Goal: Transaction & Acquisition: Purchase product/service

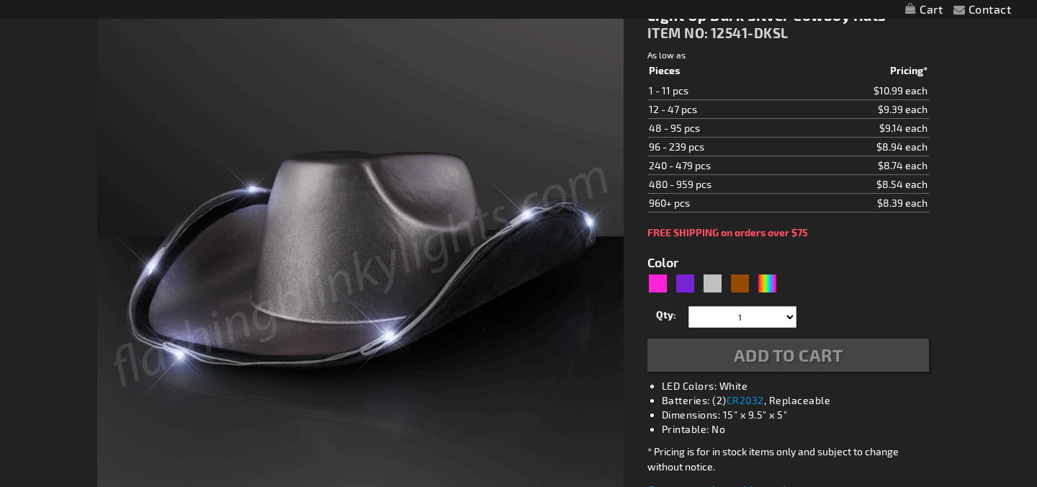
scroll to position [194, 0]
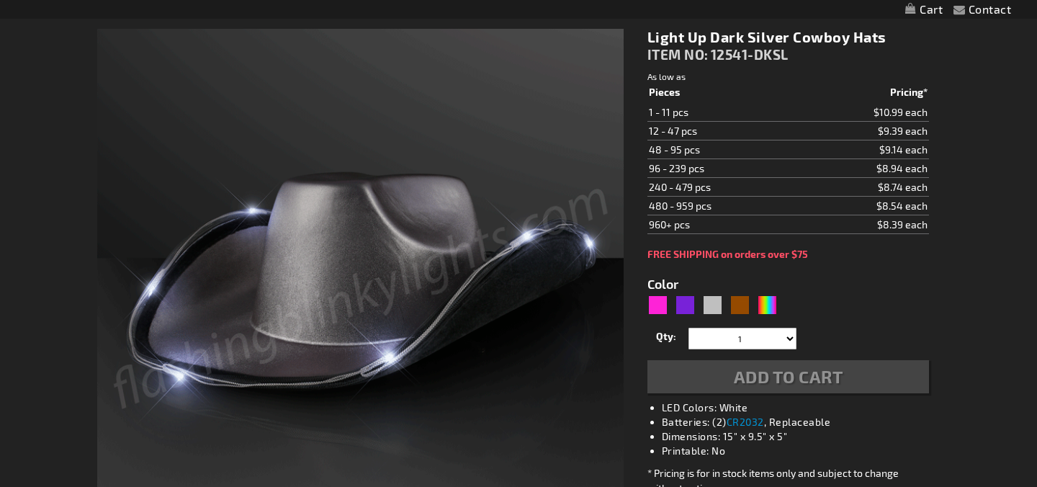
type input "5644"
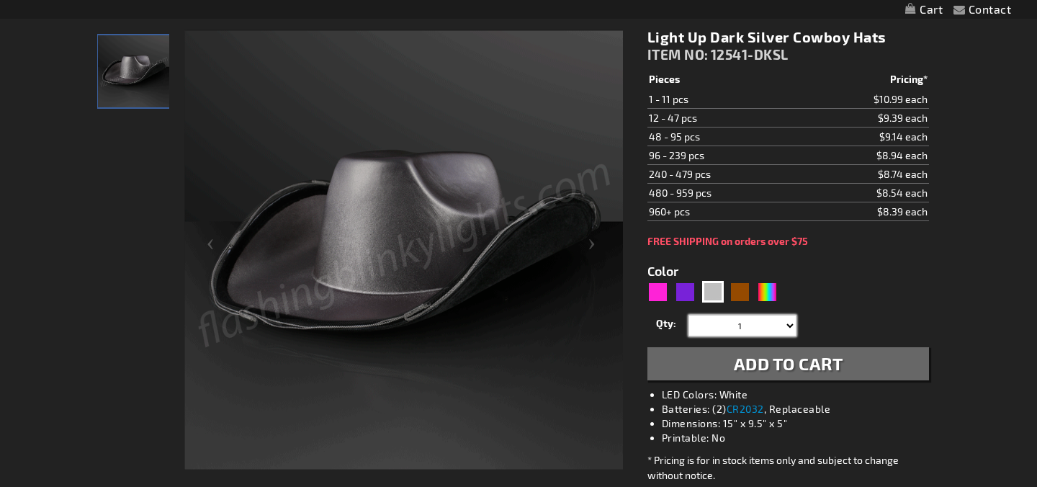
click at [737, 323] on select "1 2 3 4 5 6 7 8 9 10 11 12 24 36 48 60 72 84 96 108 120" at bounding box center [743, 326] width 108 height 22
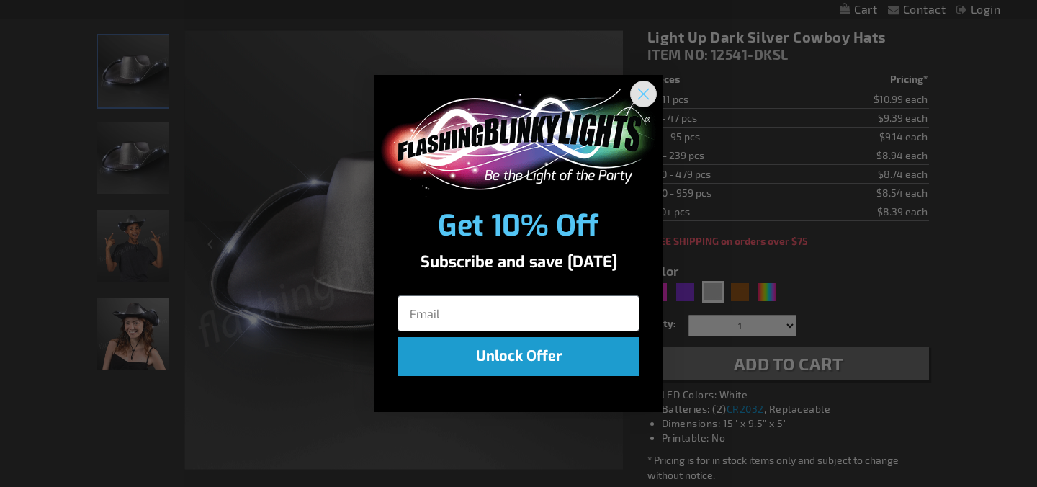
click at [650, 98] on circle "Close dialog" at bounding box center [644, 93] width 24 height 24
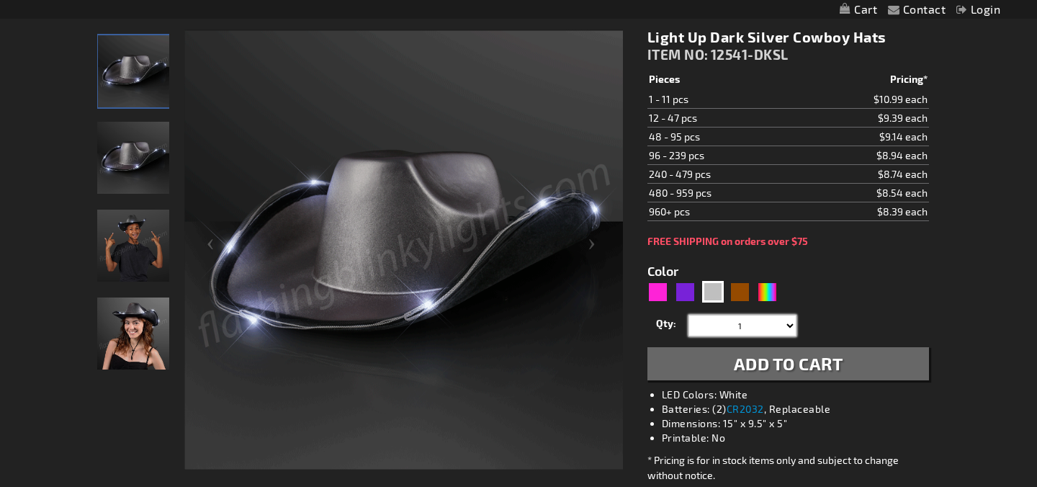
click at [755, 331] on select "1 2 3 4 5 6 7 8 9 10 11 12 24 36 48 60 72 84 96 108 120" at bounding box center [743, 326] width 108 height 22
select select "24"
click at [764, 362] on span "Add to Cart" at bounding box center [788, 363] width 109 height 21
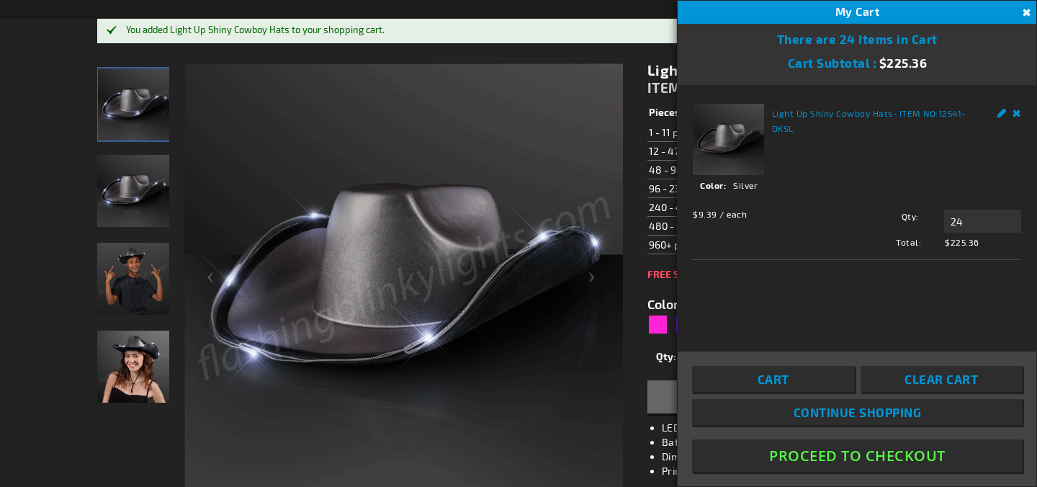
click at [139, 194] on img "Light Up Dark Silver Cowboy Hat" at bounding box center [133, 191] width 72 height 72
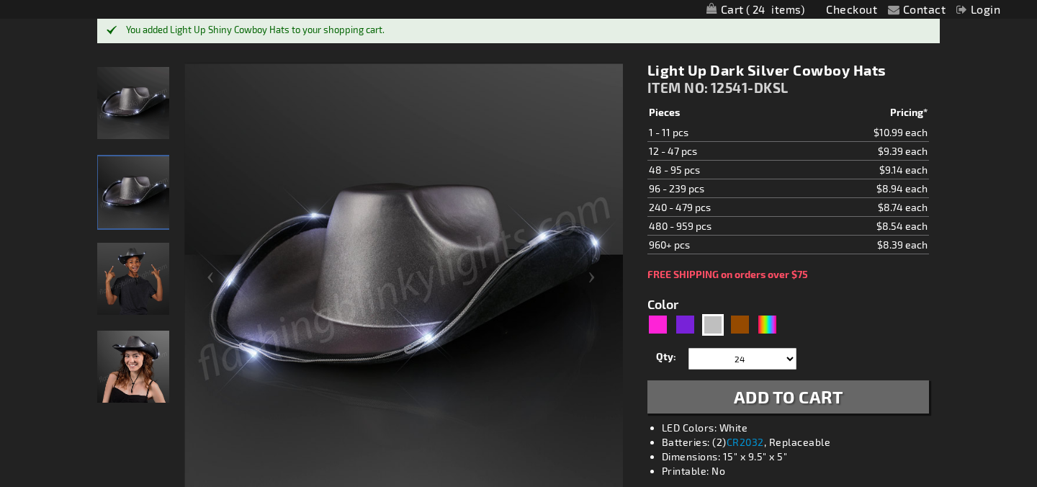
click at [126, 266] on img "Boy wearing Light Up Dark Silver Cowboy Hat" at bounding box center [133, 279] width 72 height 72
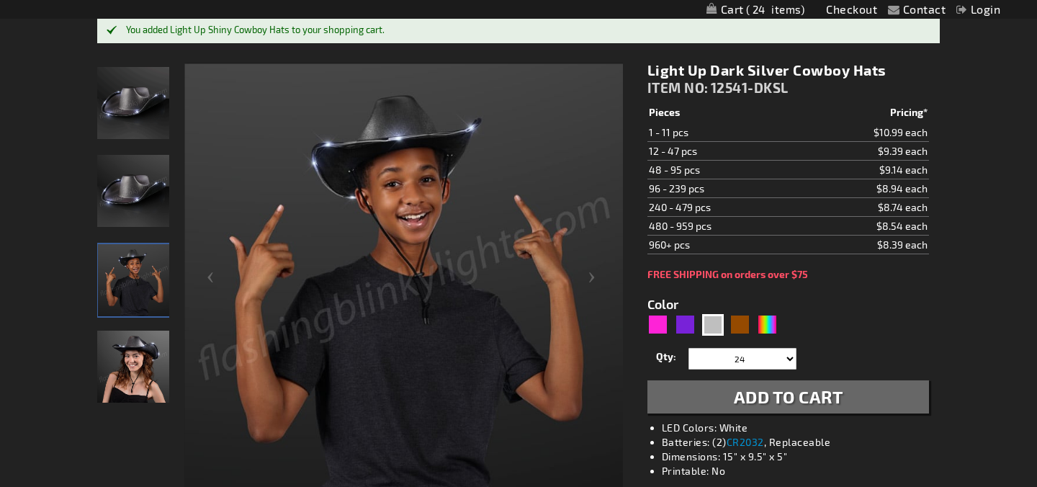
click at [127, 383] on img "Woman wearing Light Up Dark Silver Cowboy Hat" at bounding box center [133, 367] width 72 height 72
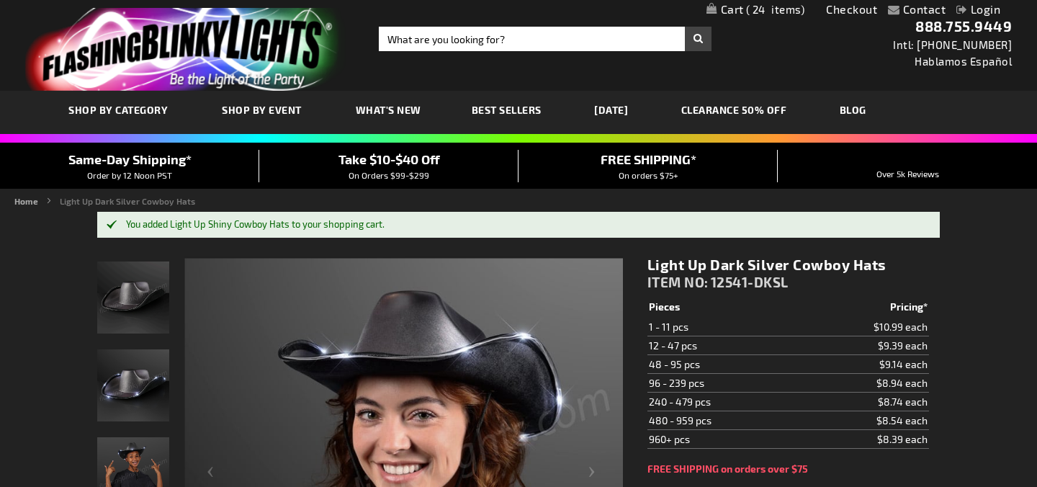
drag, startPoint x: 650, startPoint y: 257, endPoint x: 892, endPoint y: 269, distance: 242.3
click at [893, 270] on h1 "Light Up Dark Silver Cowboy Hats" at bounding box center [788, 265] width 282 height 18
copy h1 "Light Up Dark Silver Cowboy Hats"
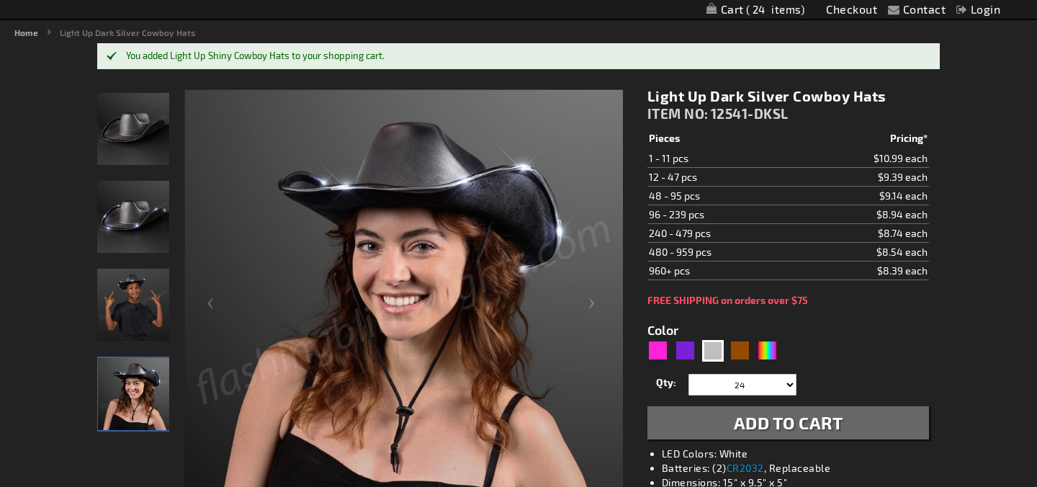
scroll to position [180, 0]
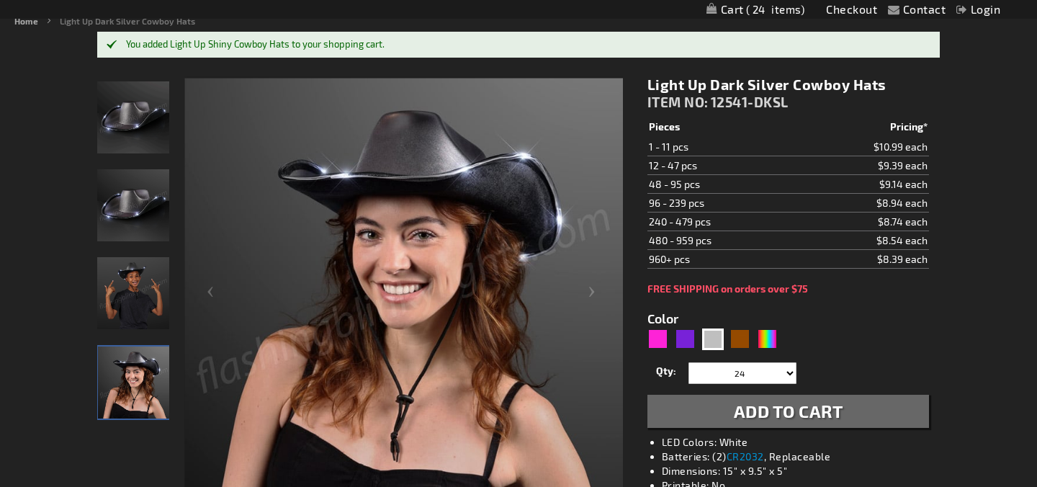
click at [133, 199] on img "Light Up Dark Silver Cowboy Hat" at bounding box center [133, 205] width 72 height 72
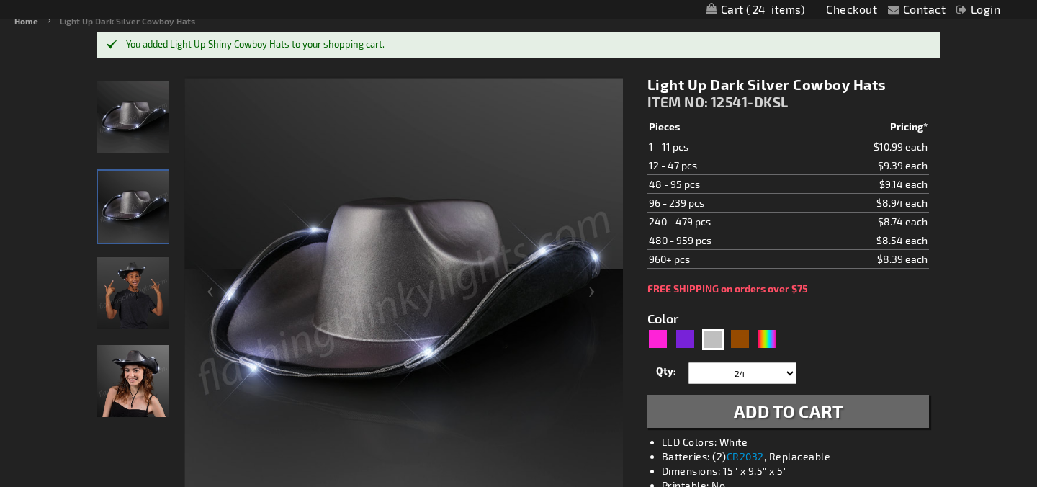
click at [135, 115] on img "Light Up Dark Silver Cowboy Hat" at bounding box center [133, 117] width 72 height 72
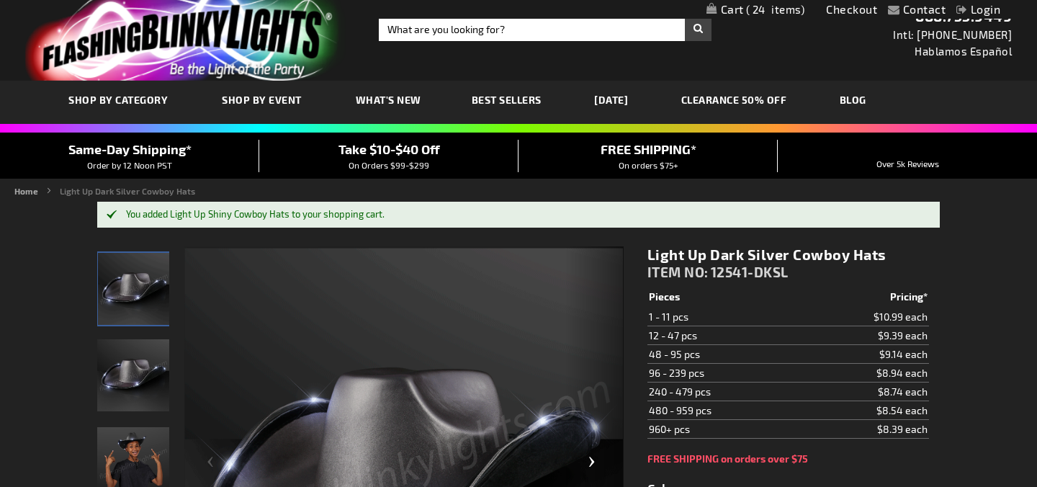
scroll to position [212, 0]
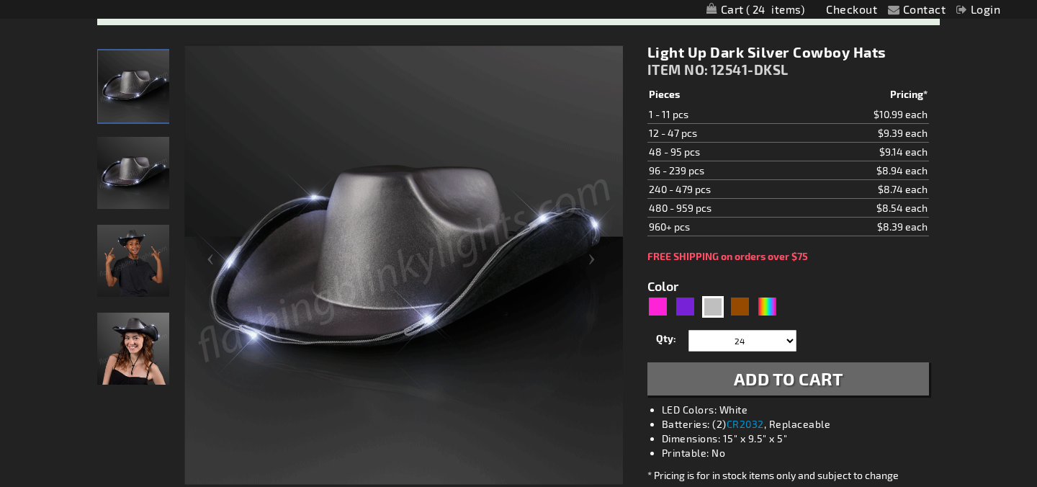
click at [779, 385] on span "Add to Cart" at bounding box center [788, 378] width 109 height 21
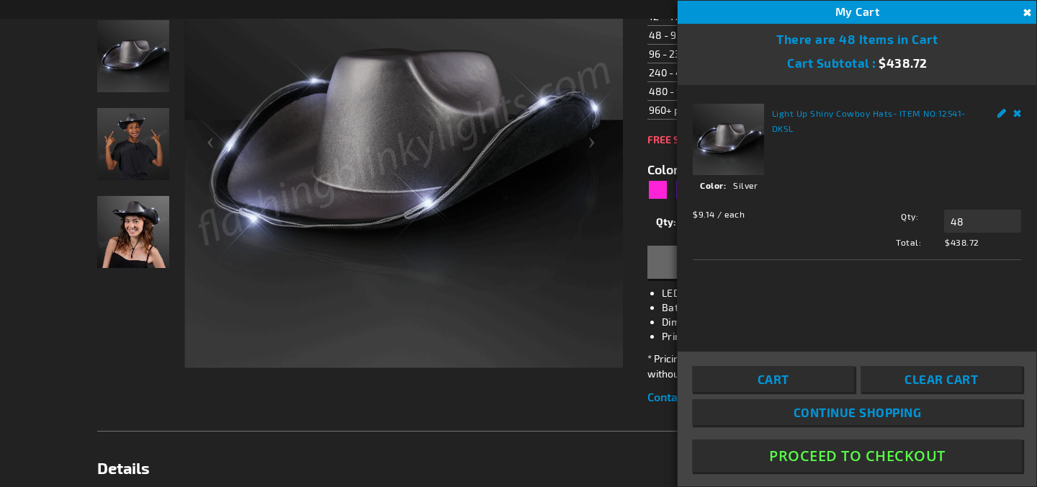
scroll to position [348, 0]
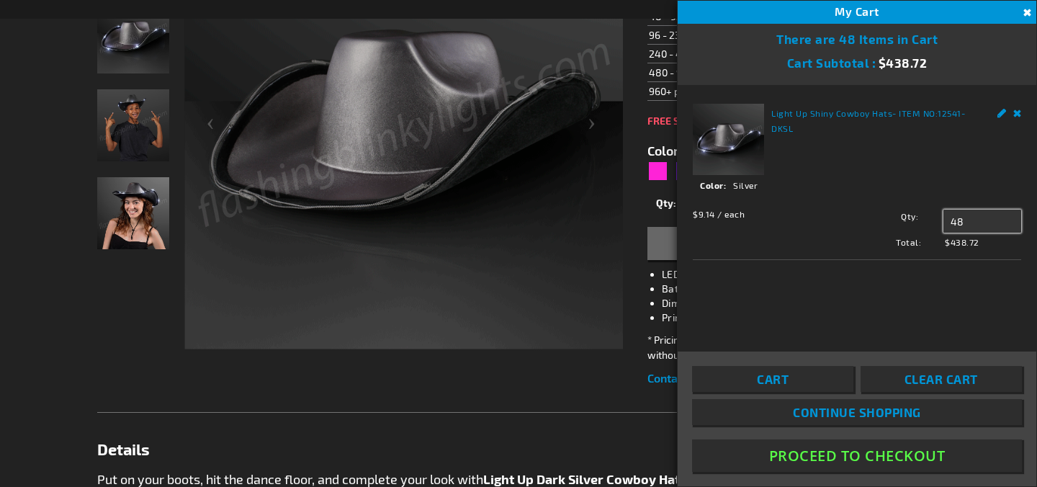
click at [961, 220] on input "48" at bounding box center [982, 221] width 78 height 23
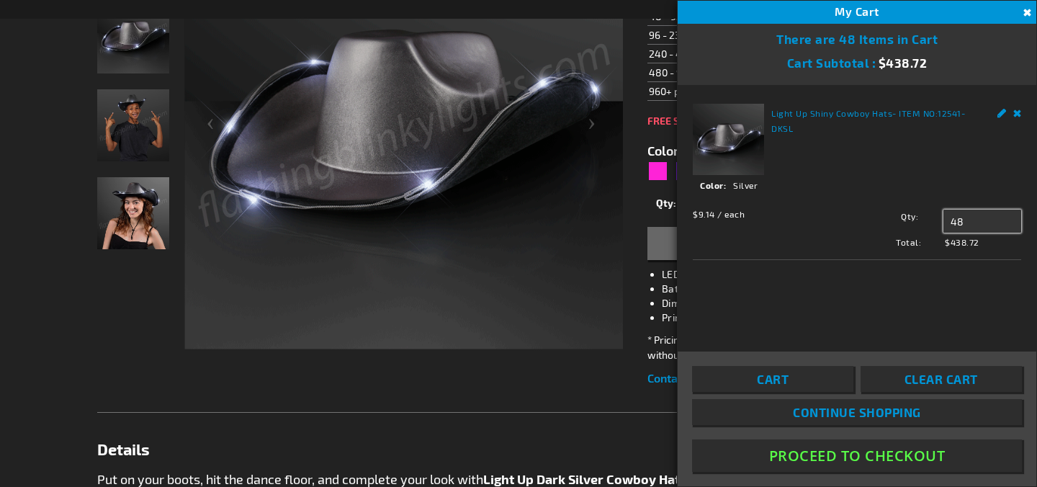
drag, startPoint x: 972, startPoint y: 220, endPoint x: 954, endPoint y: 220, distance: 17.3
click at [954, 220] on input "48" at bounding box center [982, 221] width 78 height 23
type input "4"
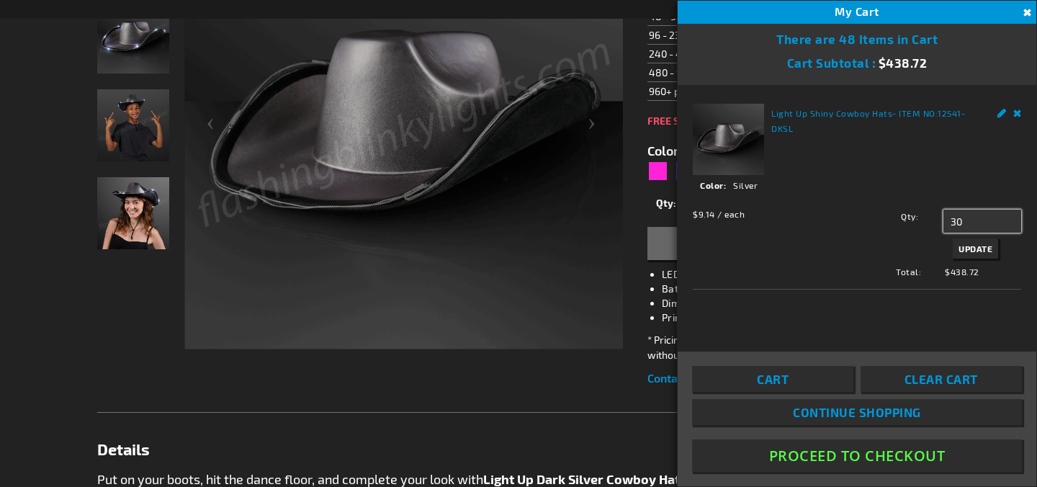
type input "30"
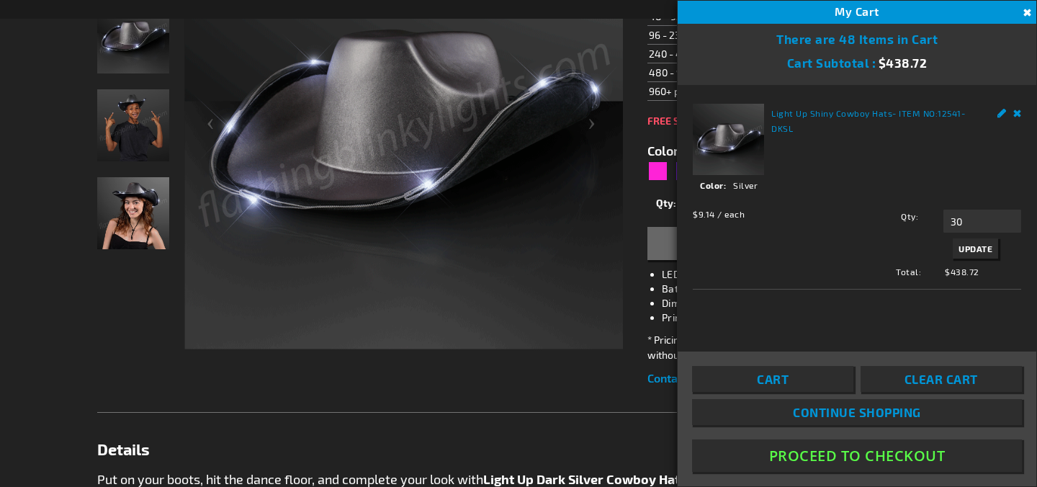
click at [962, 246] on span "Update" at bounding box center [976, 248] width 34 height 10
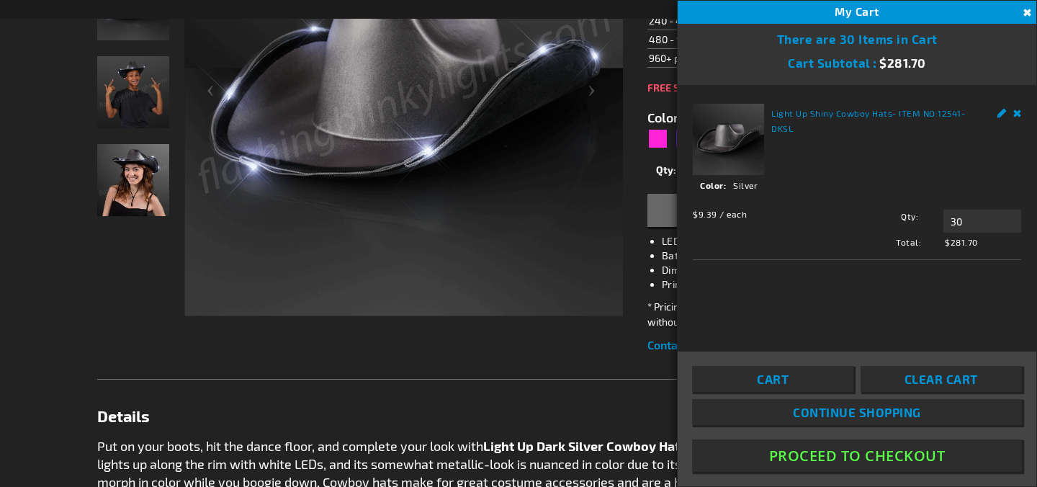
scroll to position [315, 0]
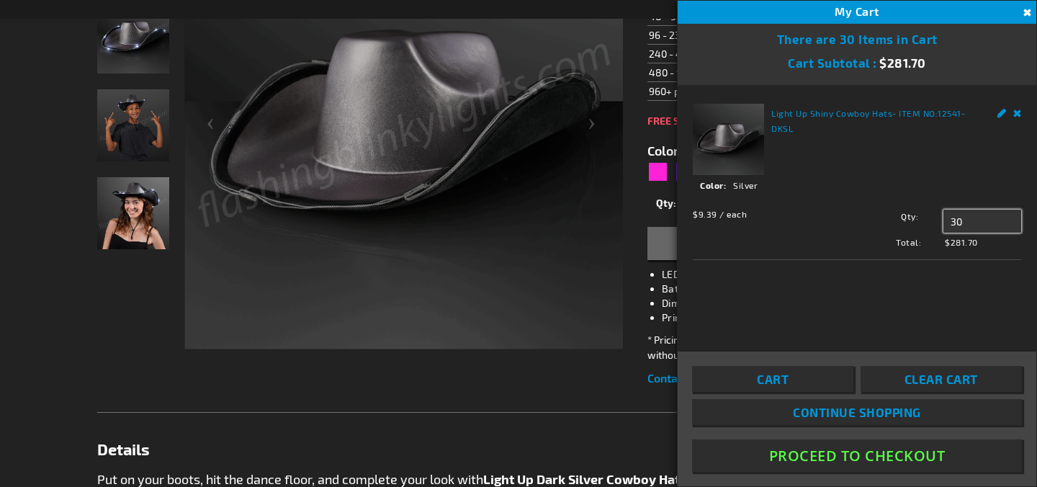
drag, startPoint x: 974, startPoint y: 220, endPoint x: 946, endPoint y: 220, distance: 28.8
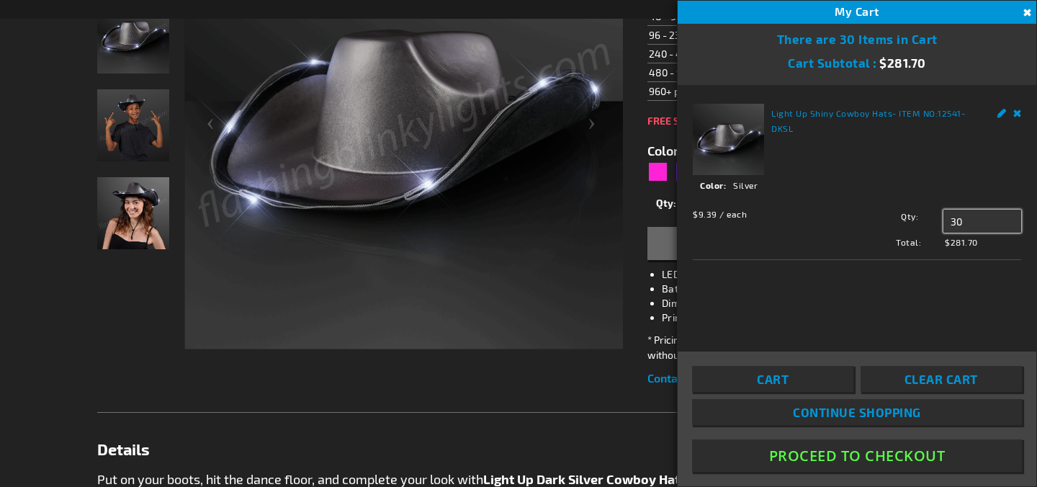
click at [946, 220] on input "30" at bounding box center [982, 221] width 78 height 23
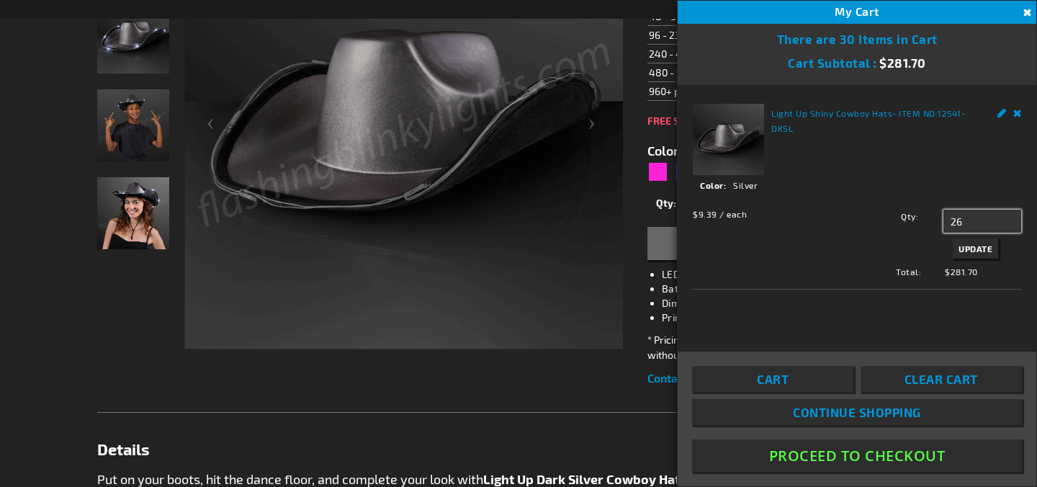
type input "26"
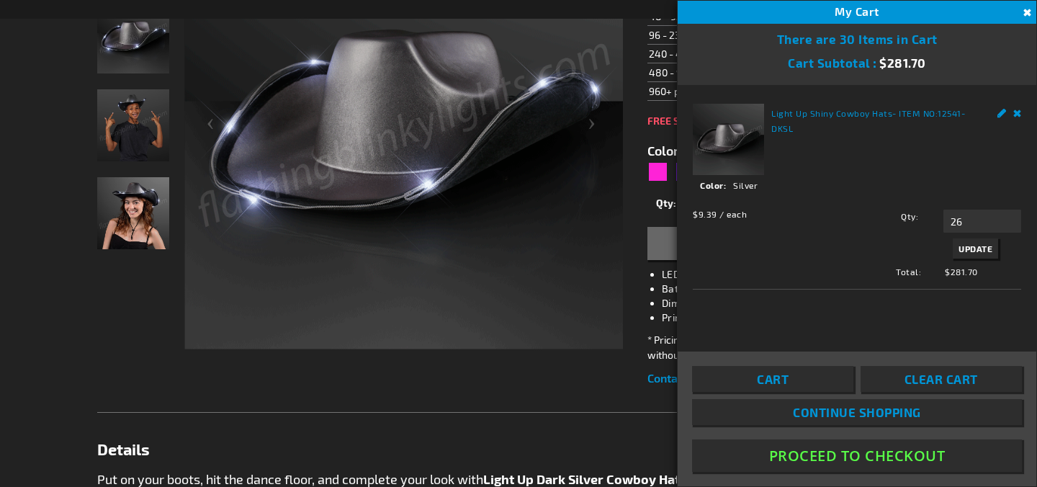
click at [979, 250] on span "Update" at bounding box center [976, 248] width 34 height 10
drag, startPoint x: 981, startPoint y: 229, endPoint x: 933, endPoint y: 230, distance: 47.5
click at [933, 230] on div "Qty 26 Update" at bounding box center [930, 221] width 181 height 23
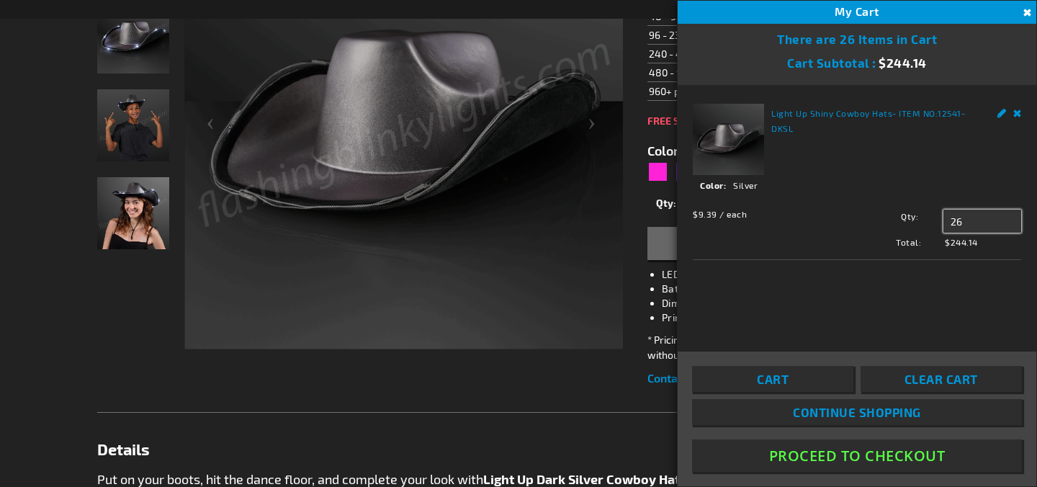
drag, startPoint x: 966, startPoint y: 218, endPoint x: 945, endPoint y: 218, distance: 20.9
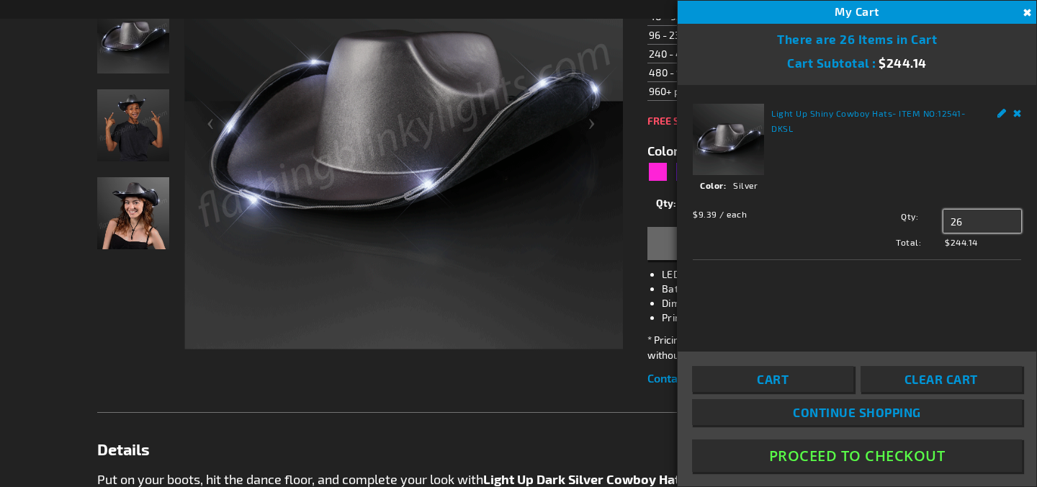
click at [945, 218] on input "26" at bounding box center [982, 221] width 78 height 23
type input "35"
click at [989, 247] on span "Update" at bounding box center [976, 248] width 34 height 10
drag, startPoint x: 964, startPoint y: 225, endPoint x: 951, endPoint y: 225, distance: 13.7
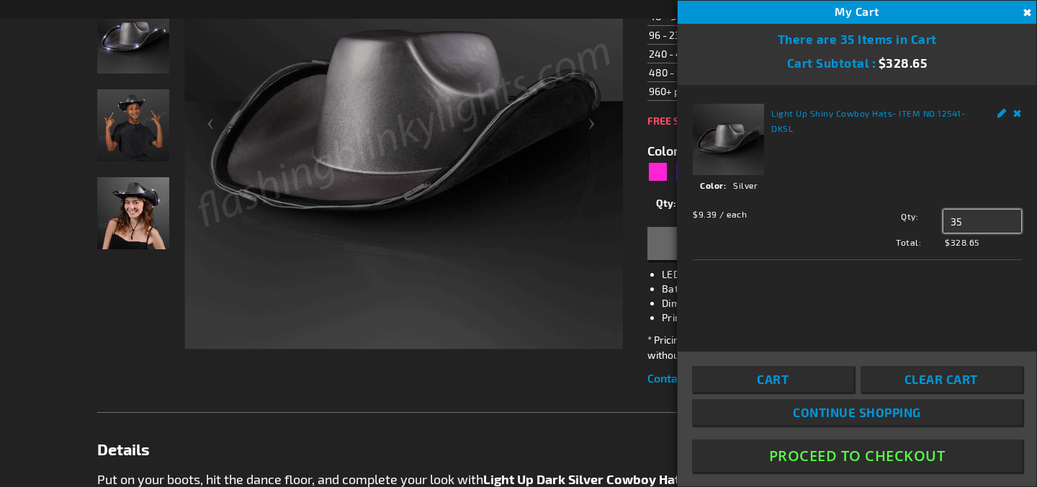
click at [951, 225] on input "35" at bounding box center [982, 221] width 78 height 23
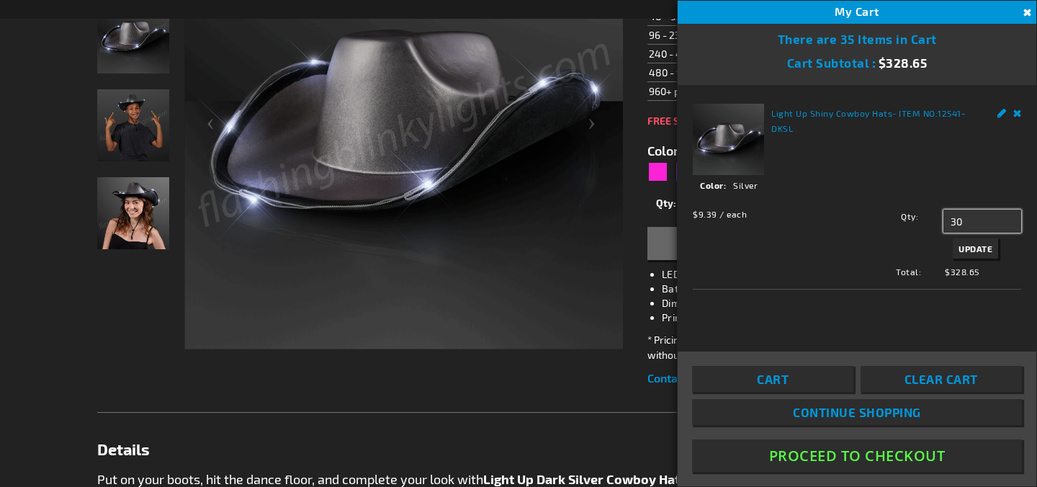
type input "30"
click at [985, 247] on span "Update" at bounding box center [976, 248] width 34 height 10
